Goal: Entertainment & Leisure: Consume media (video, audio)

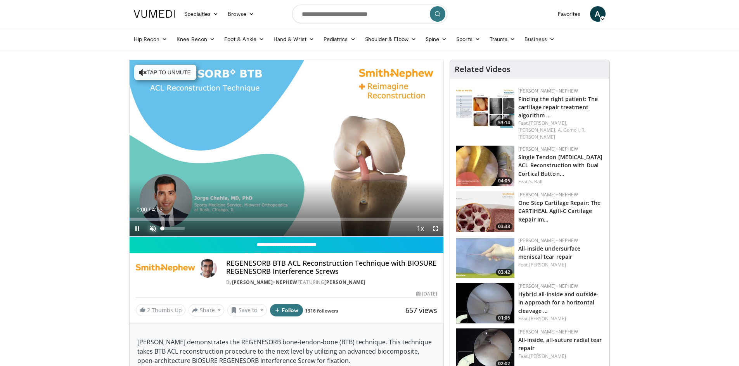
click at [153, 226] on span "Video Player" at bounding box center [153, 229] width 16 height 16
drag, startPoint x: 170, startPoint y: 227, endPoint x: 176, endPoint y: 227, distance: 6.6
click at [176, 227] on div "Volume Level" at bounding box center [168, 228] width 13 height 3
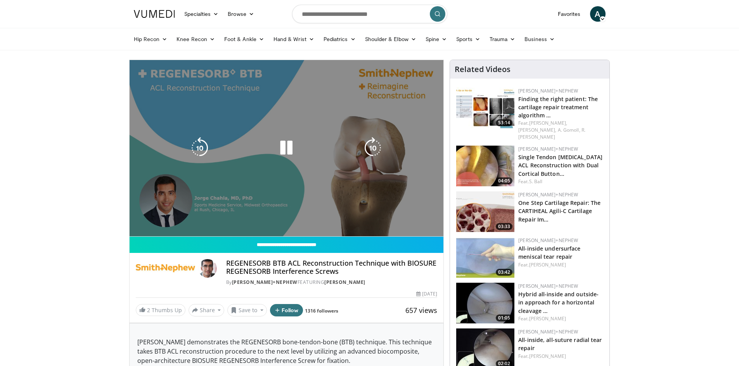
click at [152, 215] on video-js "**********" at bounding box center [286, 148] width 314 height 177
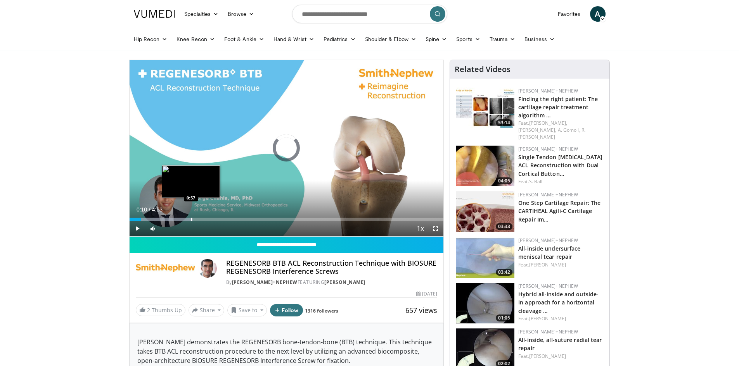
click at [192, 219] on div "Loaded : 20.23% 0:10 0:57" at bounding box center [286, 219] width 314 height 3
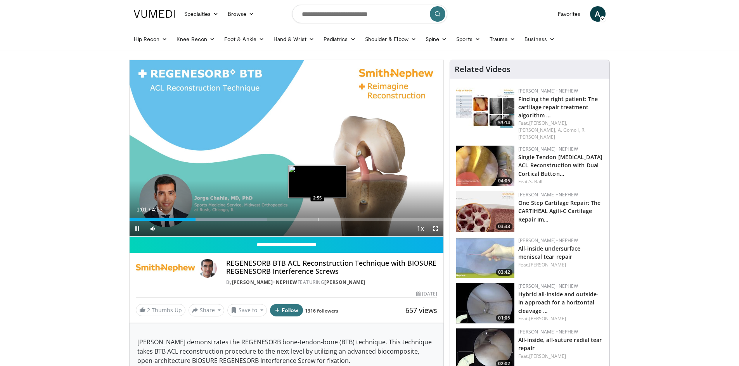
click at [318, 220] on div "Progress Bar" at bounding box center [318, 219] width 1 height 3
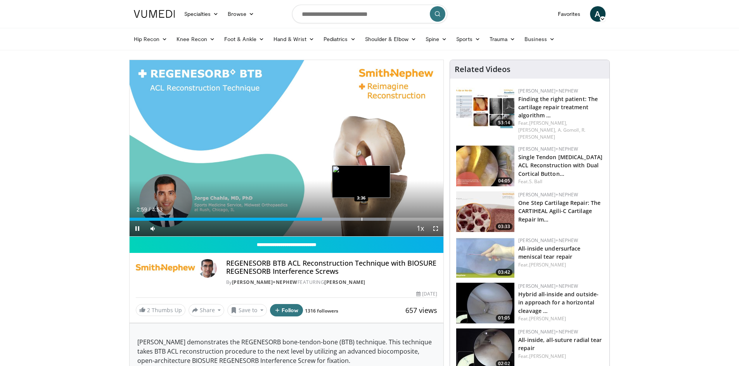
click at [361, 219] on div "Progress Bar" at bounding box center [361, 219] width 1 height 3
click at [348, 219] on div "Progress Bar" at bounding box center [348, 219] width 1 height 3
click at [343, 219] on div "3:20" at bounding box center [238, 219] width 219 height 3
click at [333, 219] on div "3:10" at bounding box center [231, 219] width 204 height 3
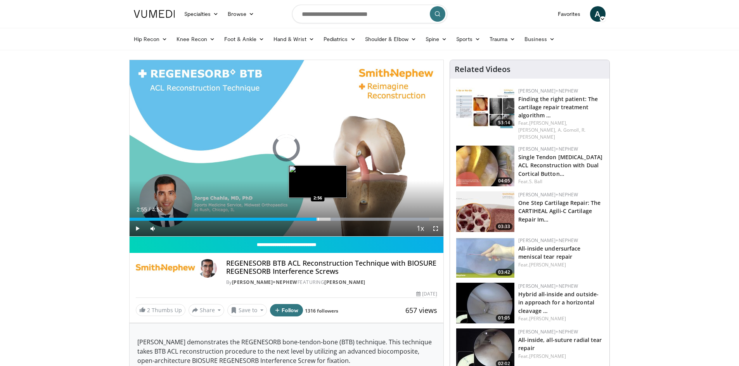
click at [316, 219] on div "3:11" at bounding box center [222, 219] width 187 height 3
click at [325, 220] on div "Progress Bar" at bounding box center [325, 219] width 1 height 3
click at [321, 220] on div "Progress Bar" at bounding box center [320, 219] width 1 height 3
click at [311, 218] on div "Progress Bar" at bounding box center [311, 219] width 1 height 3
click at [435, 230] on span "Video Player" at bounding box center [436, 229] width 16 height 16
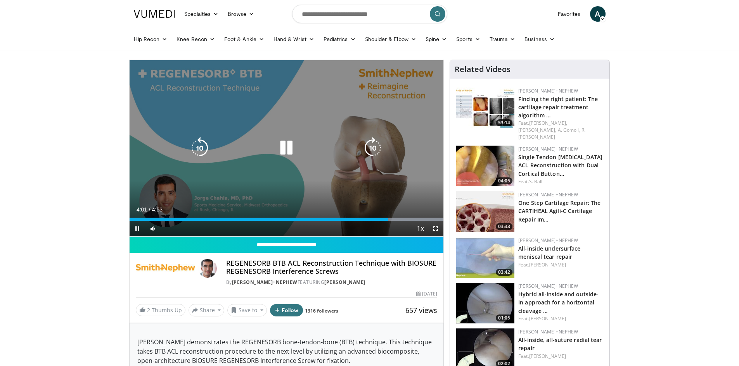
click at [311, 96] on div "10 seconds Tap to unmute" at bounding box center [286, 148] width 314 height 176
